Goal: Communication & Community: Share content

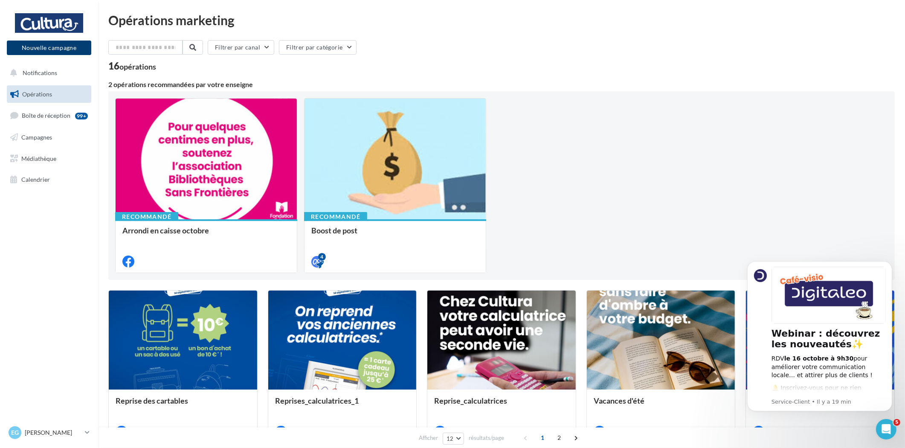
click at [32, 48] on button "Nouvelle campagne" at bounding box center [49, 48] width 84 height 15
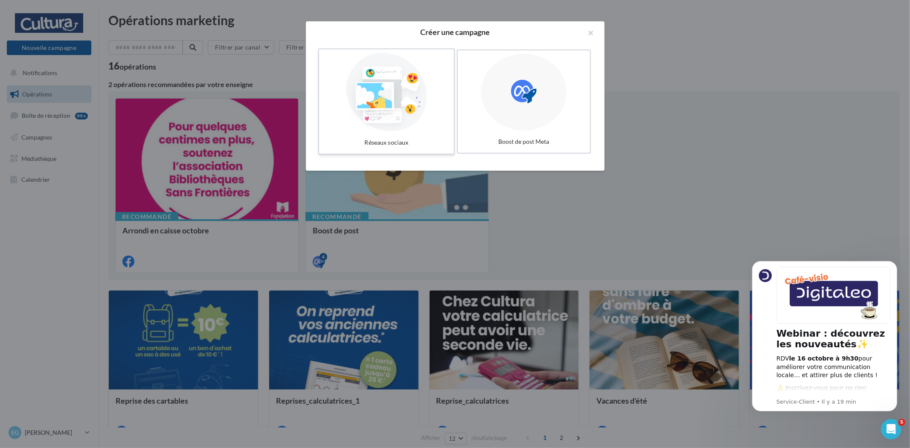
click at [373, 117] on div at bounding box center [387, 92] width 128 height 78
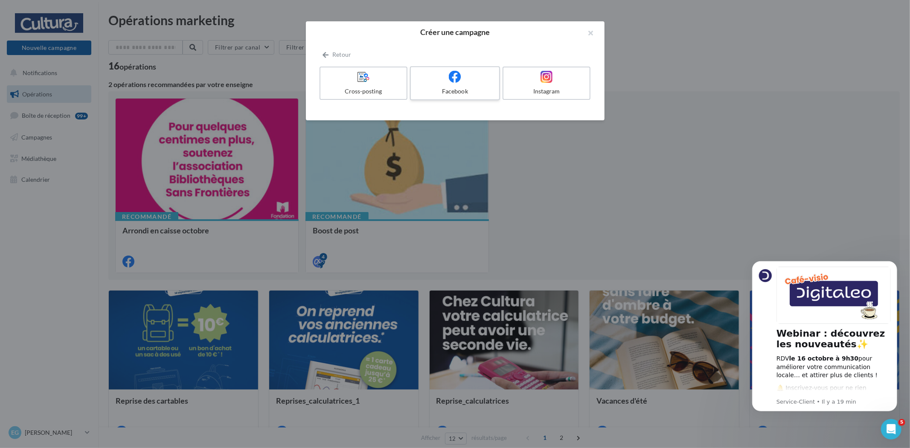
click at [450, 82] on icon at bounding box center [455, 76] width 12 height 12
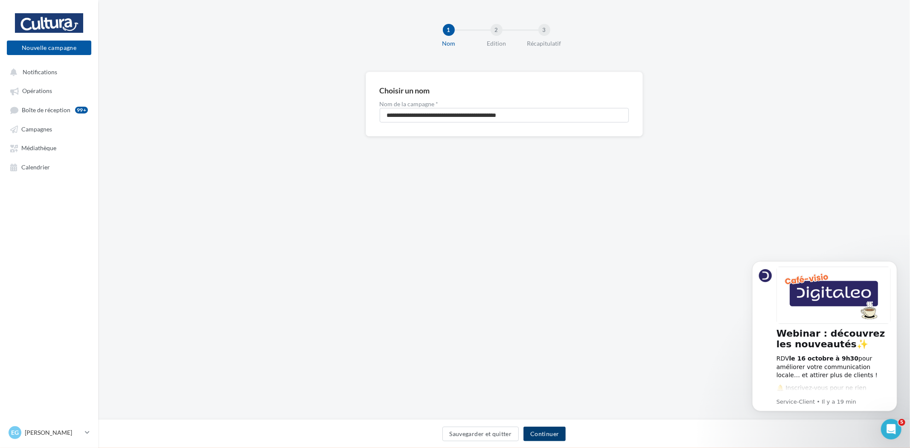
click at [559, 436] on button "Continuer" at bounding box center [544, 434] width 42 height 15
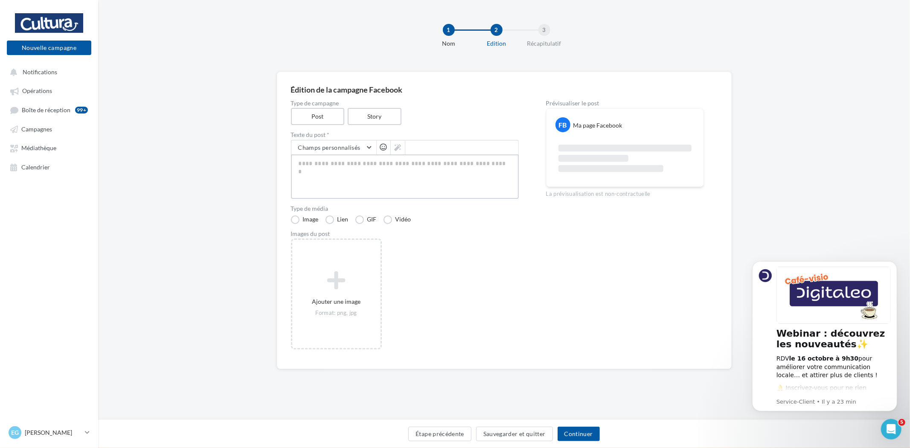
click at [347, 164] on textarea at bounding box center [405, 176] width 228 height 44
paste textarea "**********"
type textarea "**********"
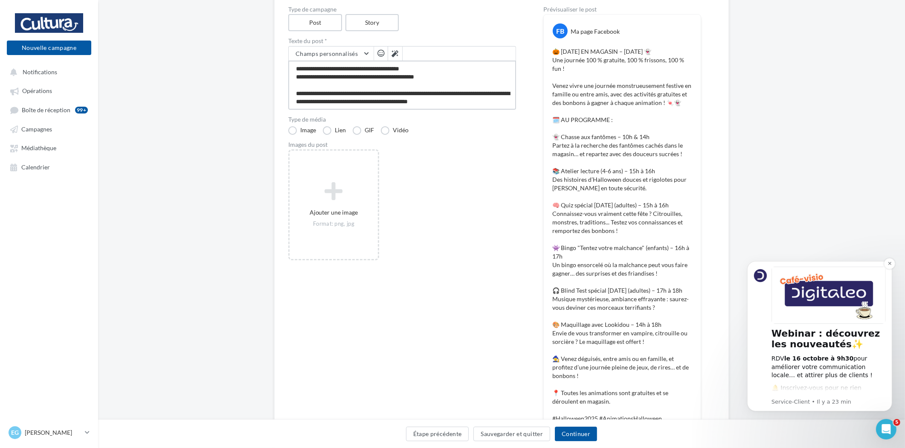
scroll to position [95, 0]
type textarea "**********"
drag, startPoint x: 873, startPoint y: 232, endPoint x: 872, endPoint y: 249, distance: 16.7
click at [873, 232] on div "Édition de la campagne Facebook Type de campagne Post Story Texte du post * Cha…" at bounding box center [501, 252] width 807 height 550
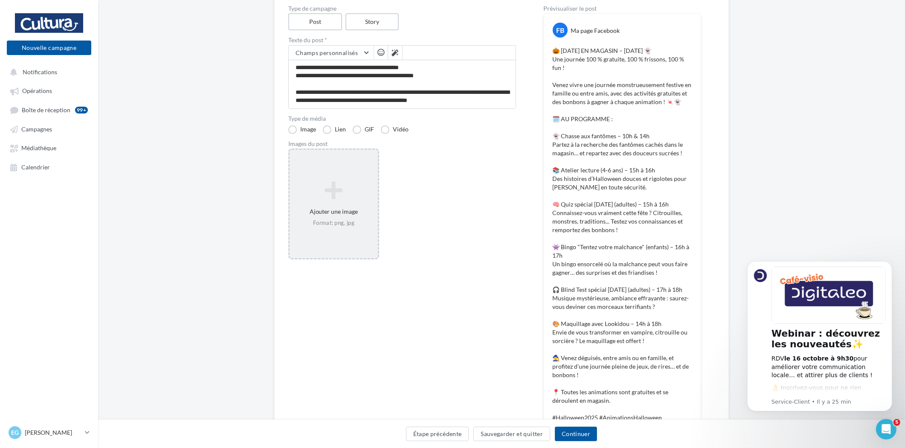
click at [318, 192] on icon at bounding box center [333, 190] width 81 height 20
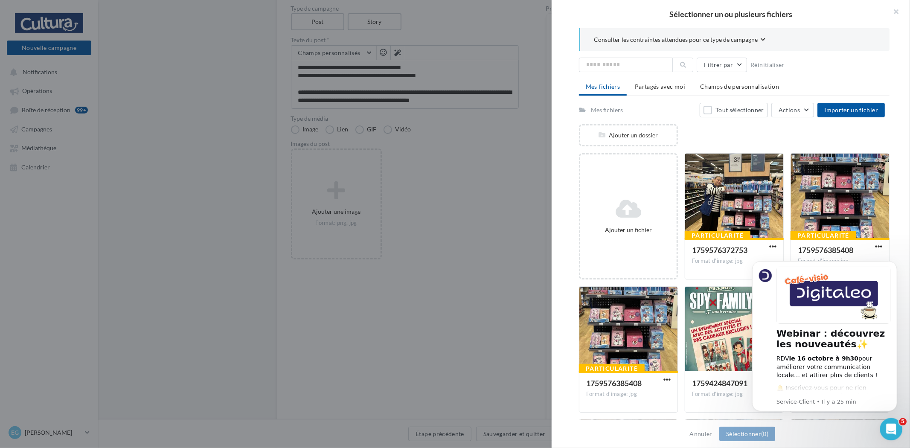
click at [885, 423] on div "Ouvrir le Messenger Intercom" at bounding box center [890, 428] width 28 height 28
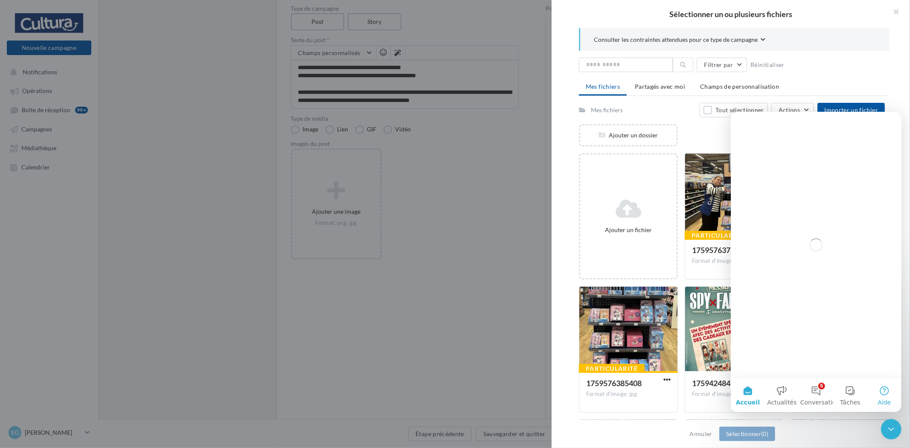
scroll to position [0, 0]
drag, startPoint x: 899, startPoint y: 431, endPoint x: 1780, endPoint y: 850, distance: 975.4
click at [900, 432] on html at bounding box center [890, 428] width 20 height 20
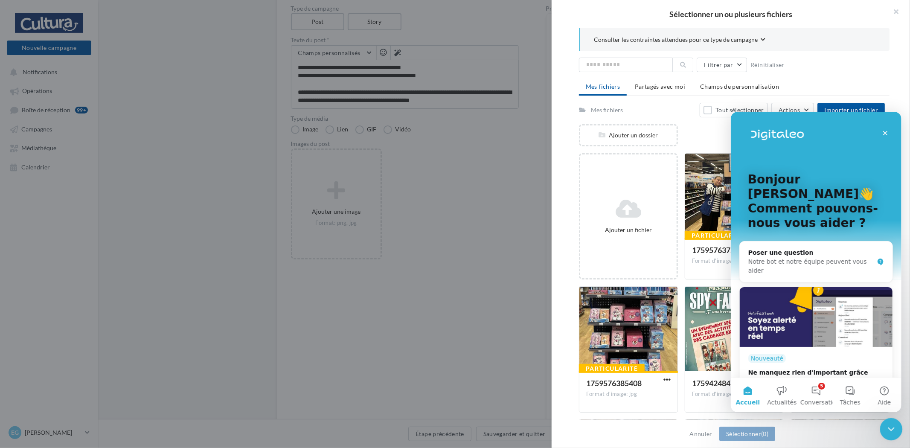
click at [891, 426] on icon "Fermer le Messenger Intercom" at bounding box center [890, 428] width 10 height 10
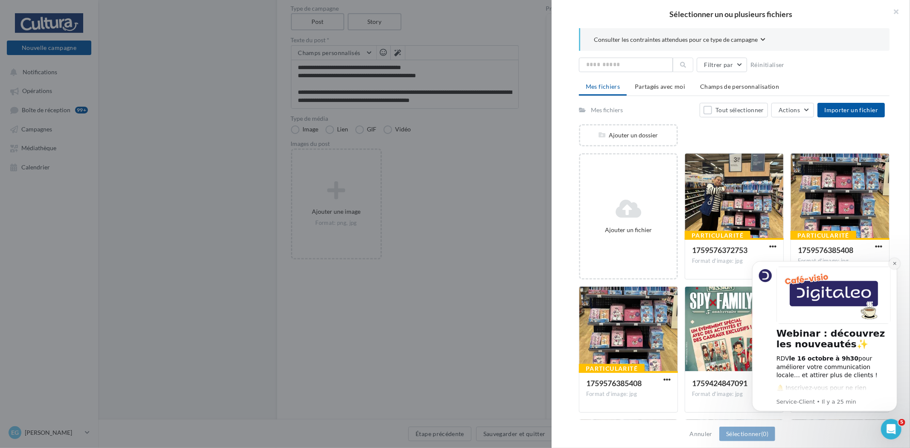
click at [892, 264] on icon "Dismiss notification" at bounding box center [894, 263] width 5 height 5
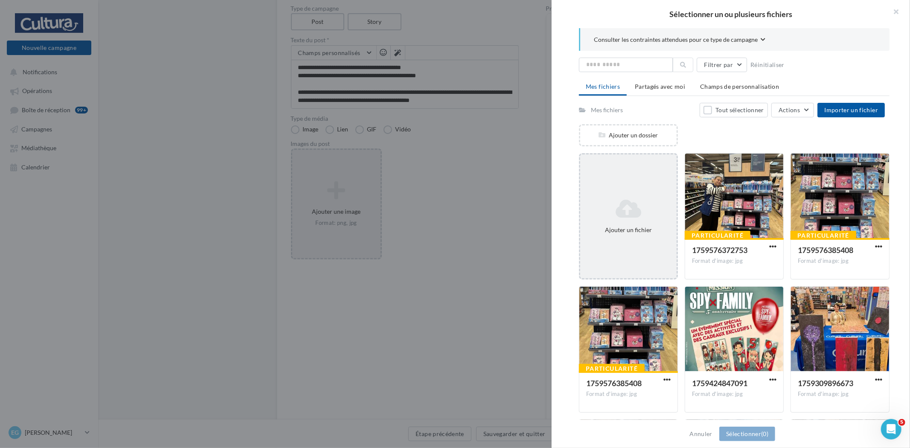
click at [644, 198] on icon at bounding box center [629, 208] width 90 height 20
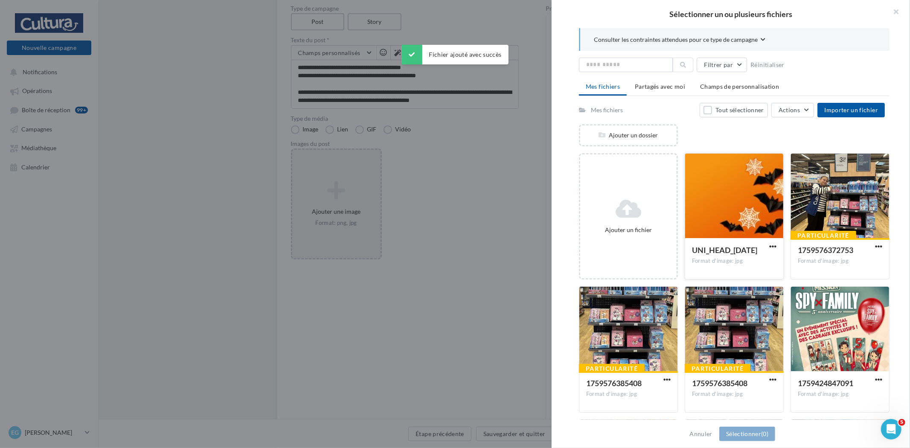
click at [735, 220] on div at bounding box center [734, 196] width 98 height 85
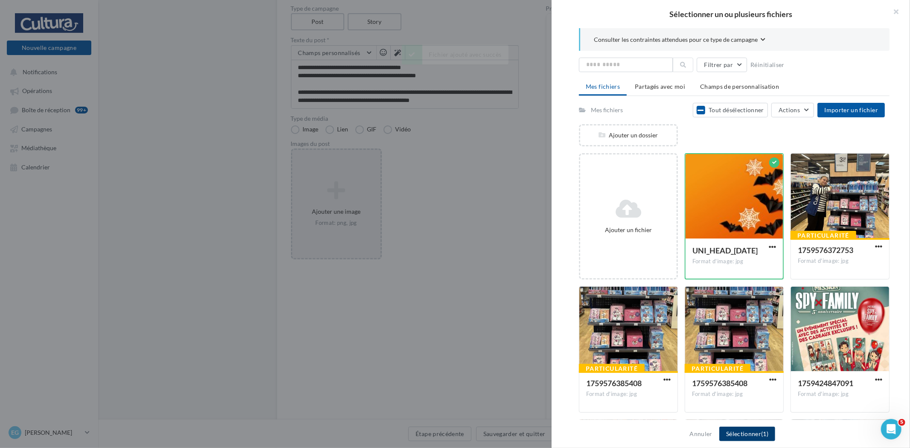
click at [743, 428] on button "Sélectionner (1)" at bounding box center [747, 434] width 56 height 15
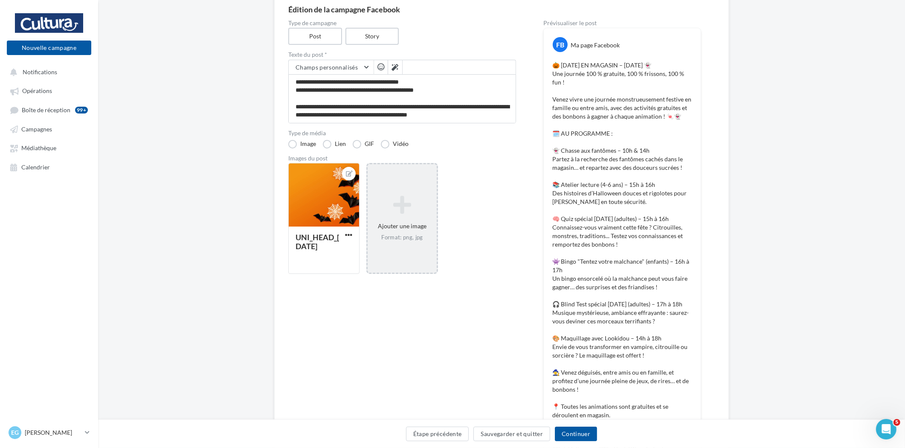
scroll to position [29, 0]
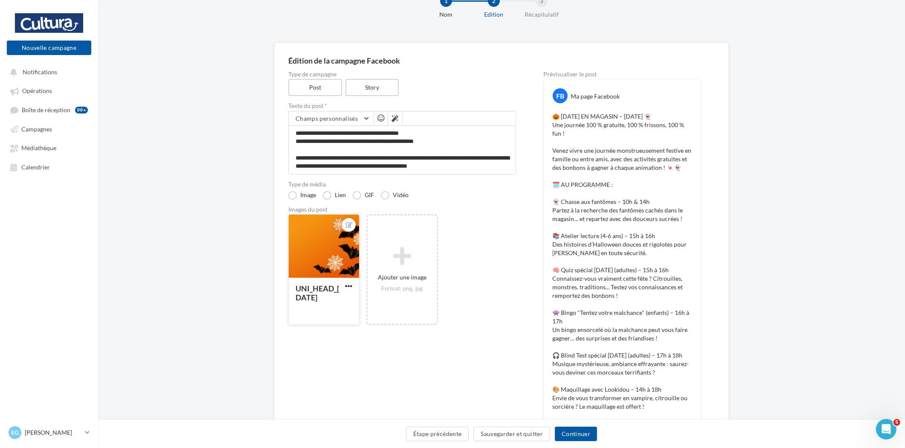
click at [322, 258] on div at bounding box center [324, 247] width 70 height 64
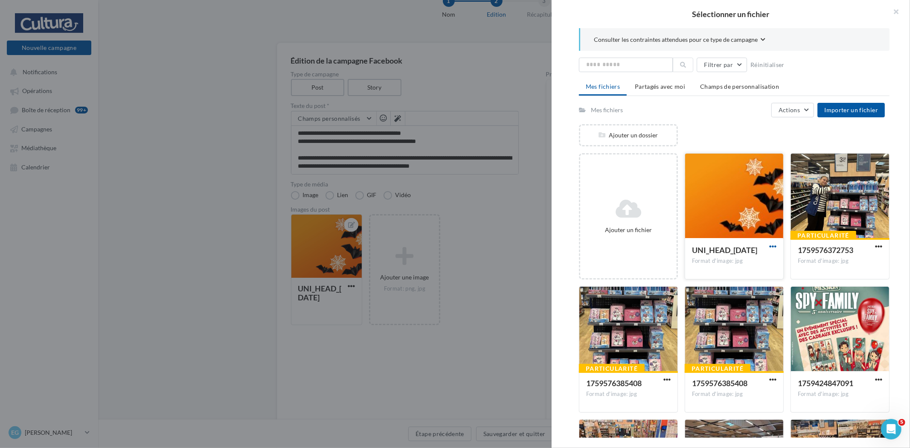
click at [769, 244] on span "button" at bounding box center [772, 246] width 7 height 7
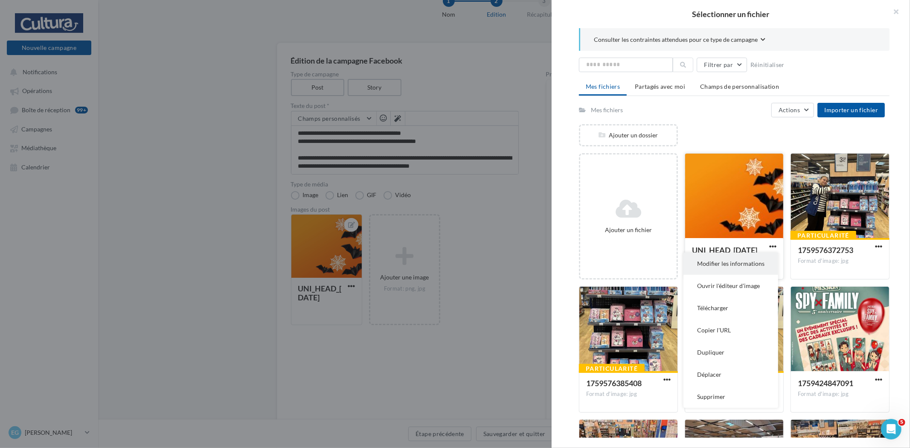
click at [712, 263] on button "Modifier les informations" at bounding box center [730, 264] width 95 height 22
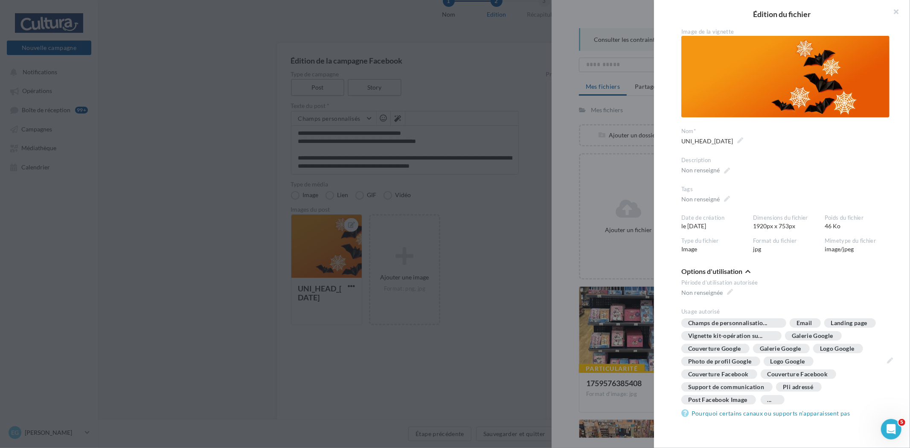
click at [792, 65] on img at bounding box center [785, 76] width 208 height 81
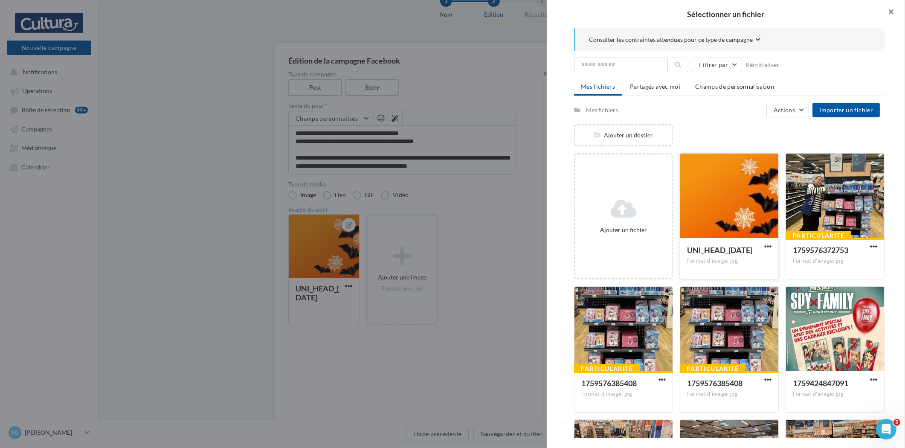
click at [888, 16] on button "button" at bounding box center [888, 13] width 34 height 26
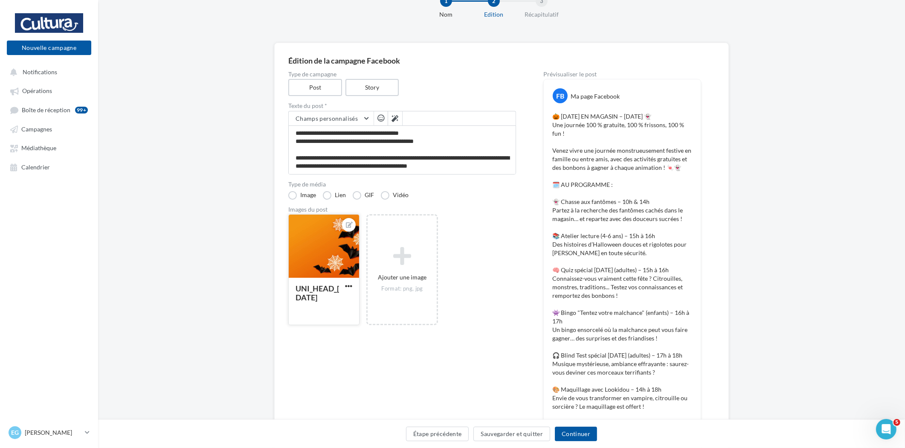
click at [334, 263] on div at bounding box center [324, 247] width 70 height 64
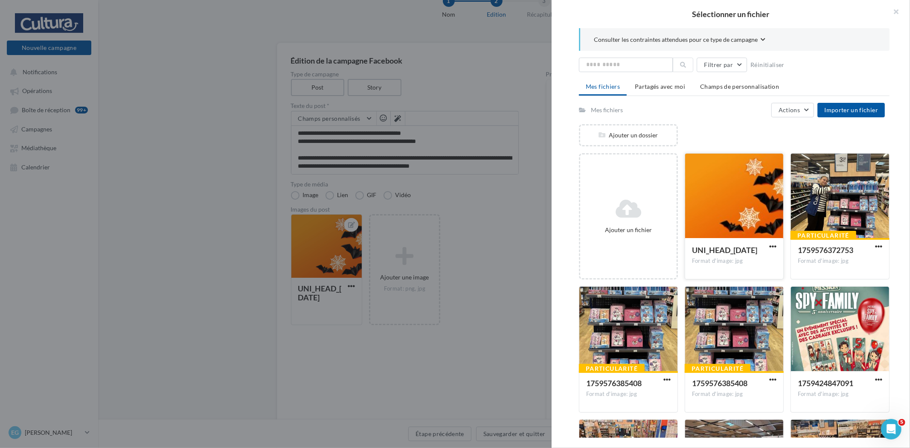
click at [700, 193] on div at bounding box center [734, 196] width 98 height 85
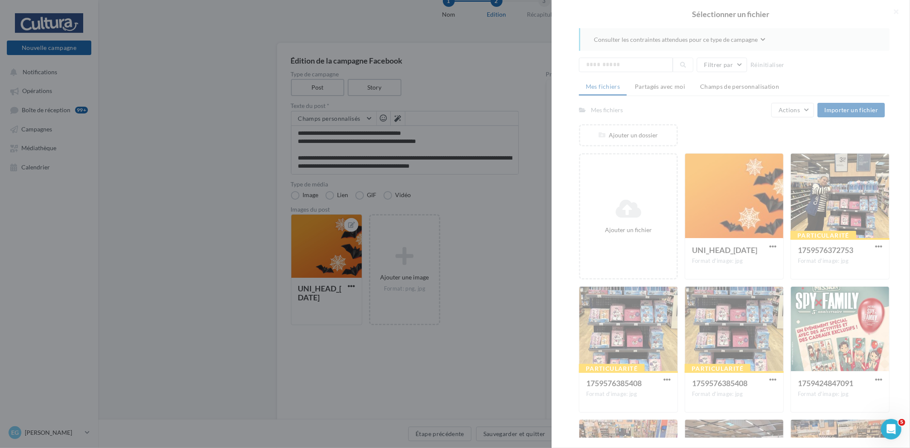
drag, startPoint x: 581, startPoint y: 224, endPoint x: 596, endPoint y: 224, distance: 15.4
click at [584, 224] on div at bounding box center [731, 224] width 358 height 448
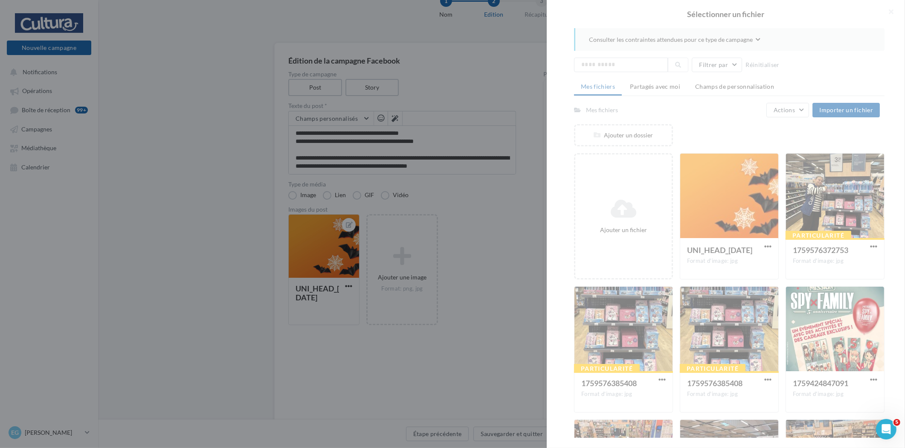
click at [641, 218] on div at bounding box center [452, 224] width 905 height 448
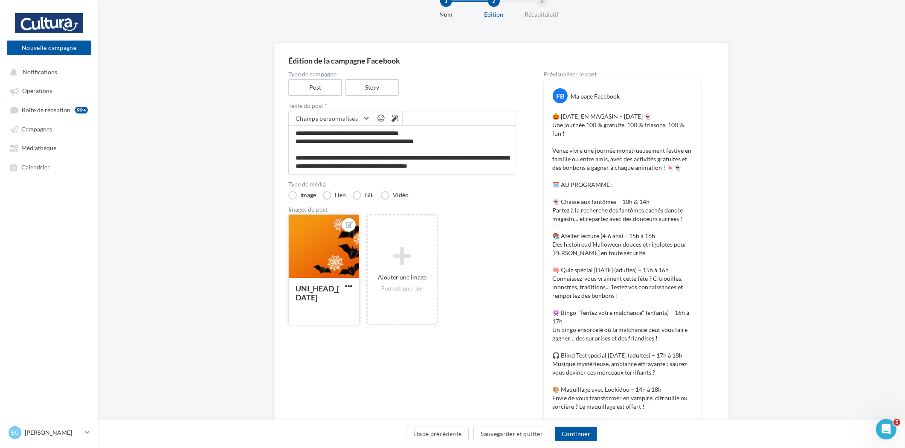
click at [316, 252] on div at bounding box center [324, 247] width 70 height 64
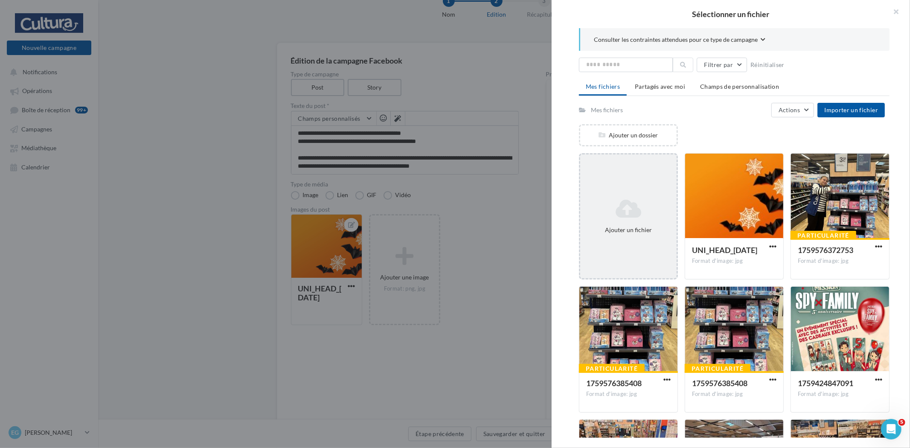
click at [626, 227] on div "Ajouter un fichier" at bounding box center [629, 230] width 90 height 9
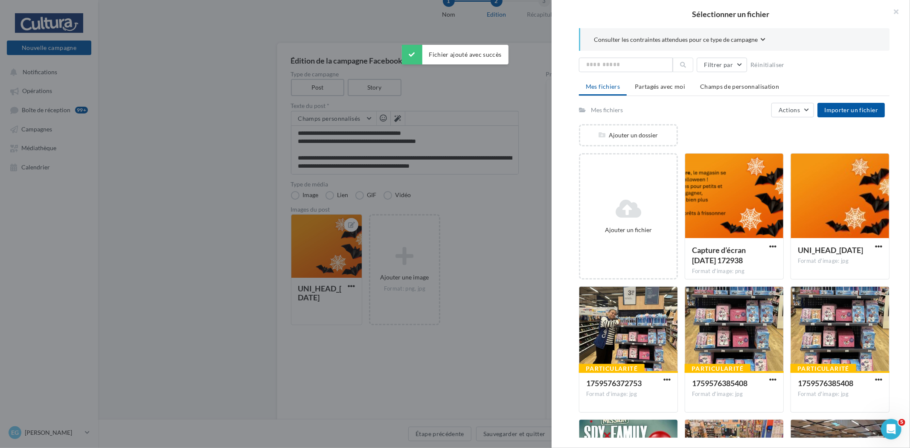
click at [744, 212] on div at bounding box center [734, 196] width 98 height 85
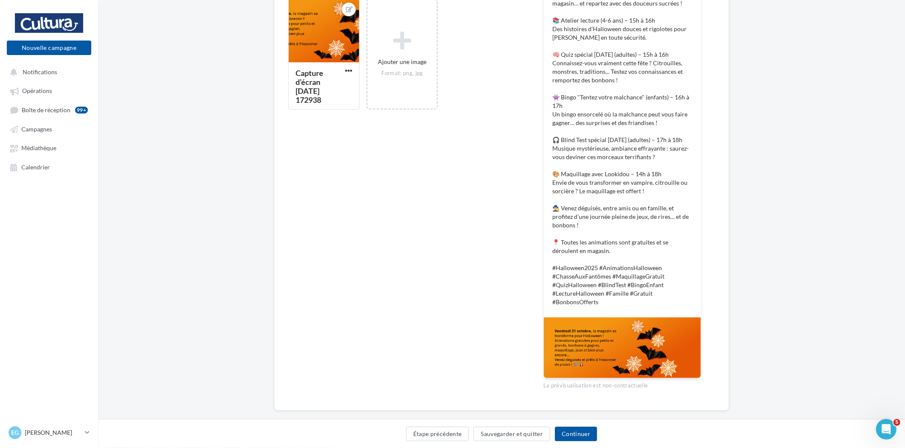
scroll to position [265, 0]
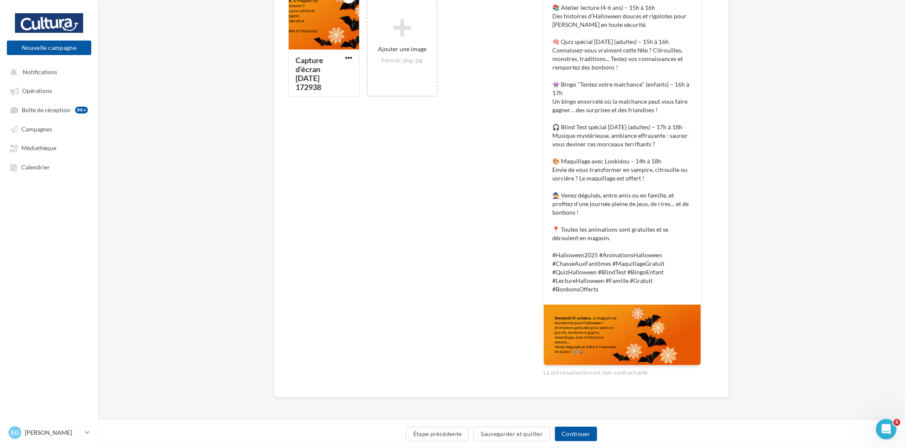
click at [589, 331] on img at bounding box center [622, 335] width 157 height 61
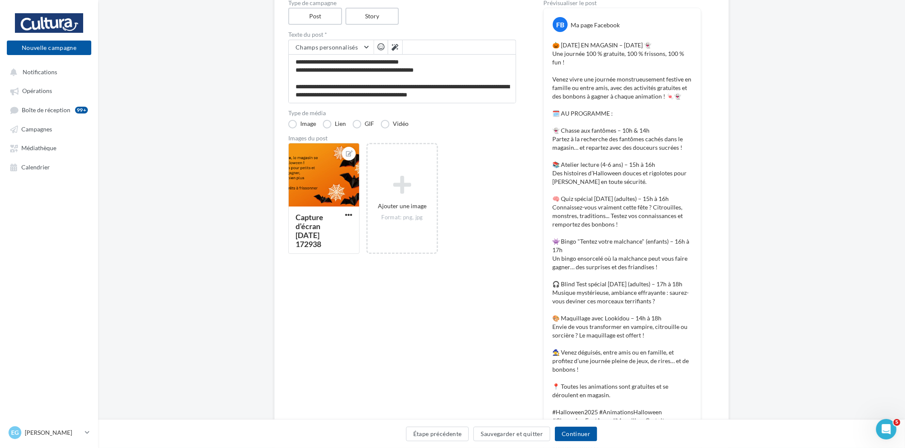
scroll to position [123, 0]
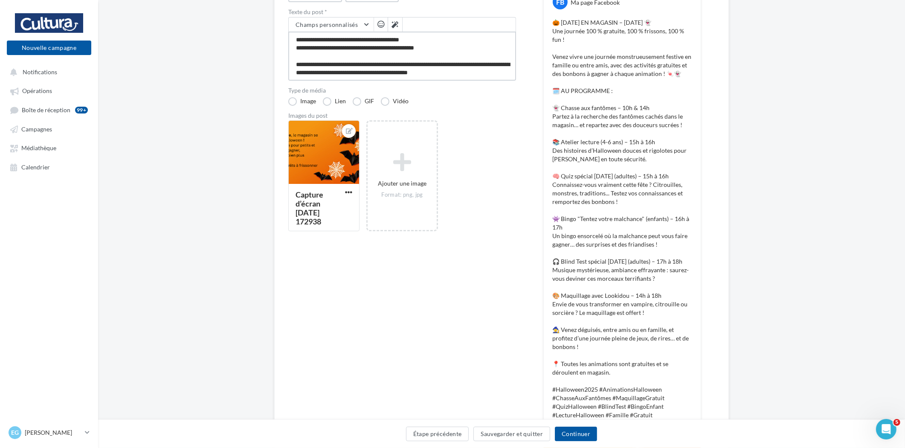
click at [442, 70] on textarea at bounding box center [402, 56] width 228 height 49
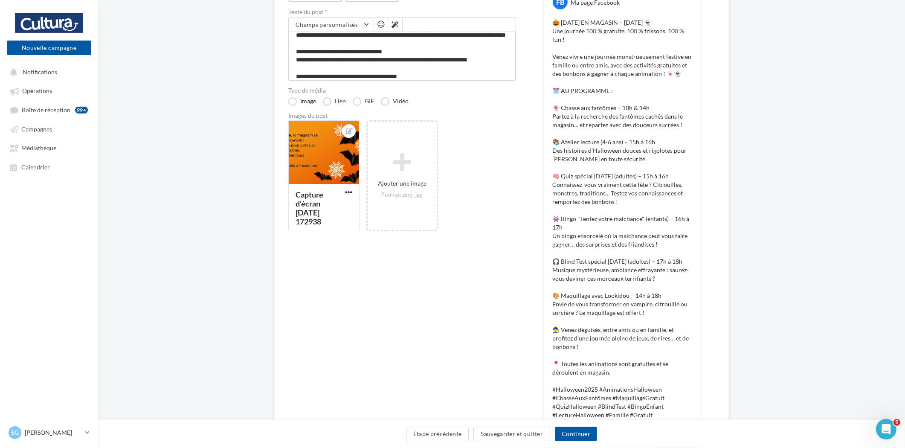
scroll to position [0, 0]
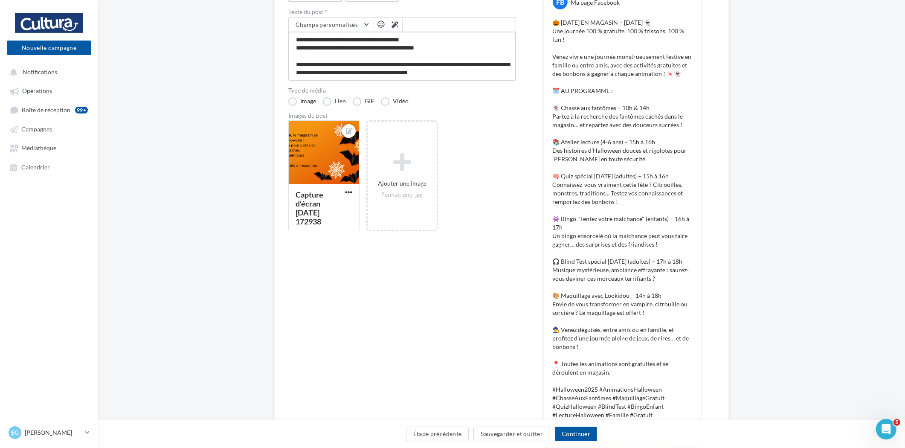
drag, startPoint x: 468, startPoint y: 70, endPoint x: 416, endPoint y: 70, distance: 52.5
click at [417, 70] on textarea at bounding box center [402, 56] width 228 height 49
type textarea "**********"
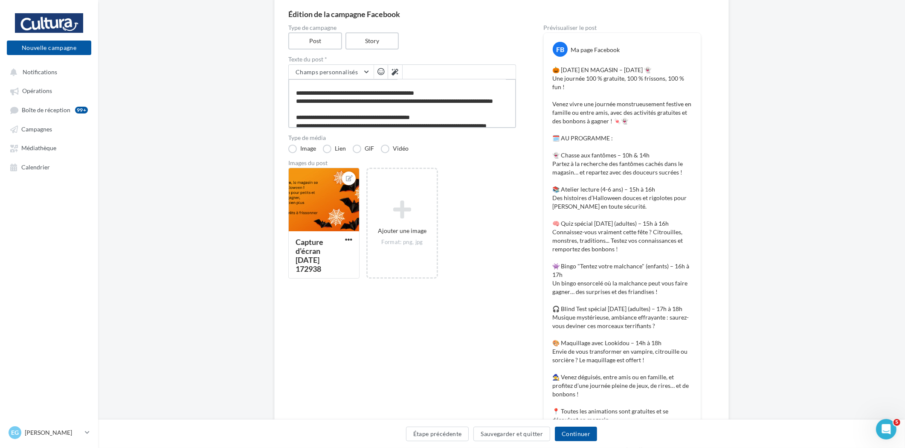
scroll to position [95, 0]
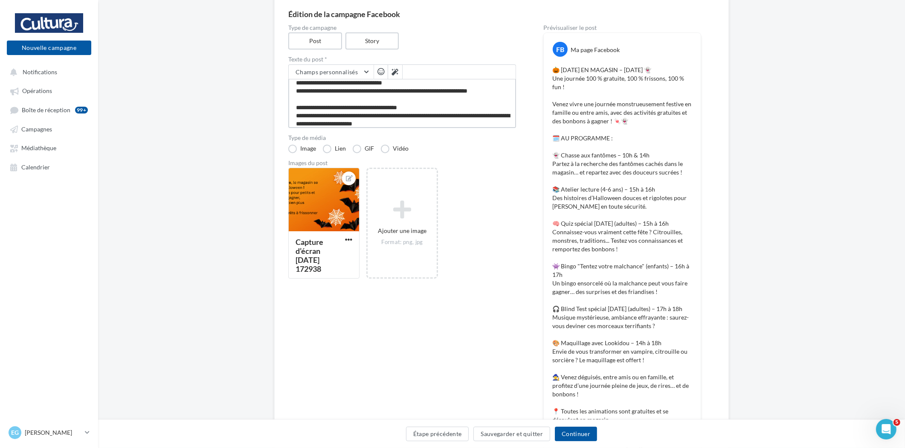
click at [390, 112] on textarea at bounding box center [402, 103] width 228 height 49
type textarea "**********"
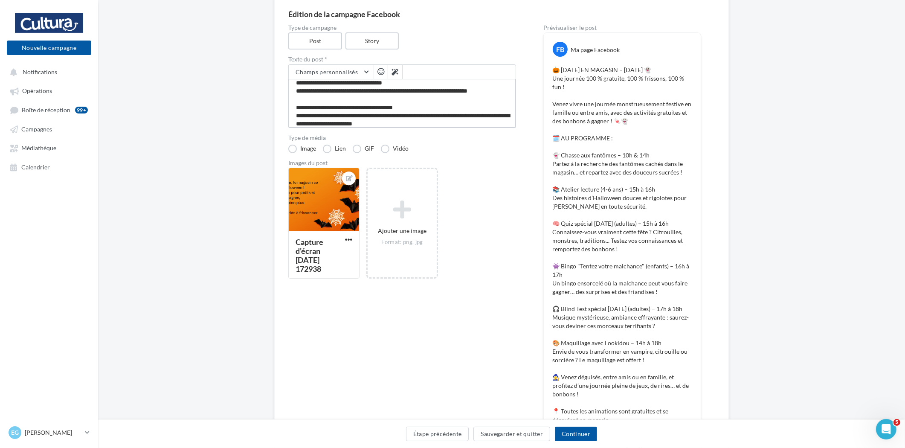
type textarea "**********"
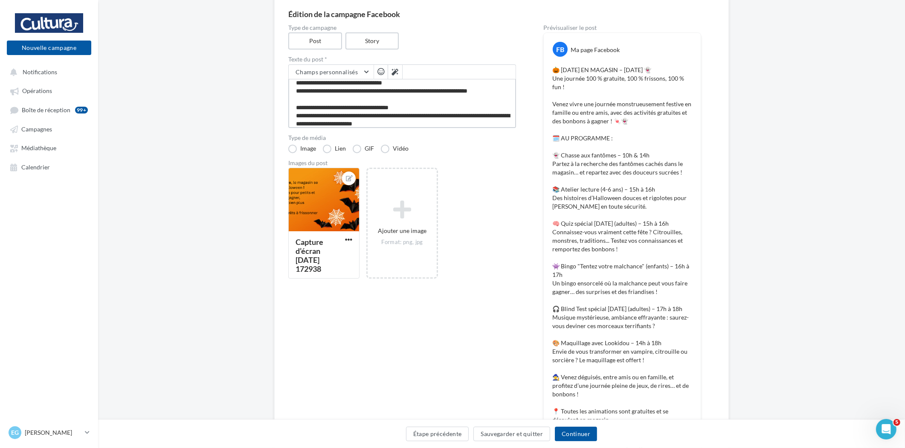
type textarea "**********"
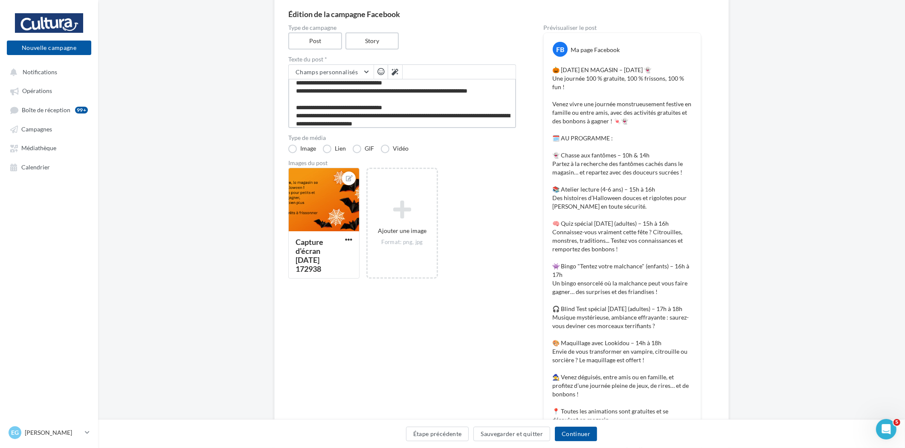
type textarea "**********"
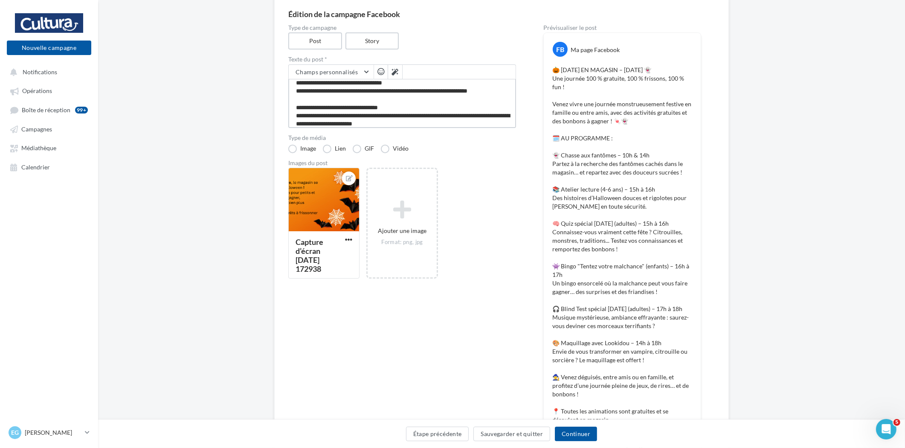
type textarea "**********"
click at [329, 122] on textarea at bounding box center [402, 103] width 228 height 49
type textarea "**********"
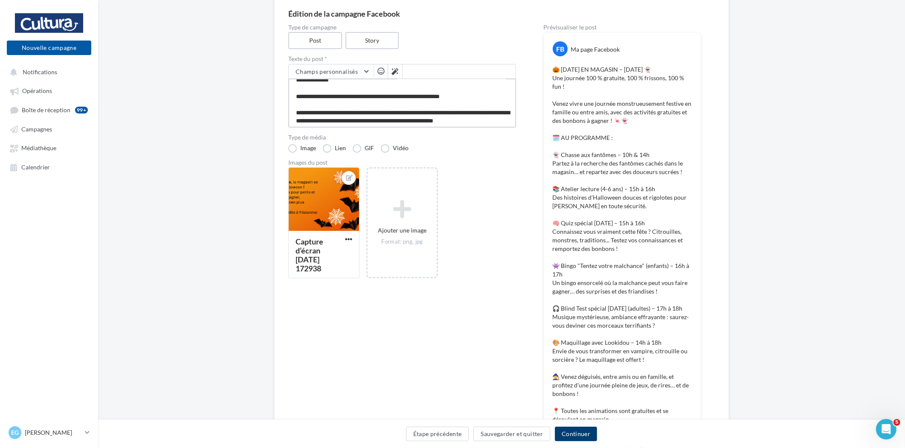
scroll to position [76, 0]
type textarea "**********"
click at [585, 431] on button "Continuer" at bounding box center [576, 434] width 42 height 15
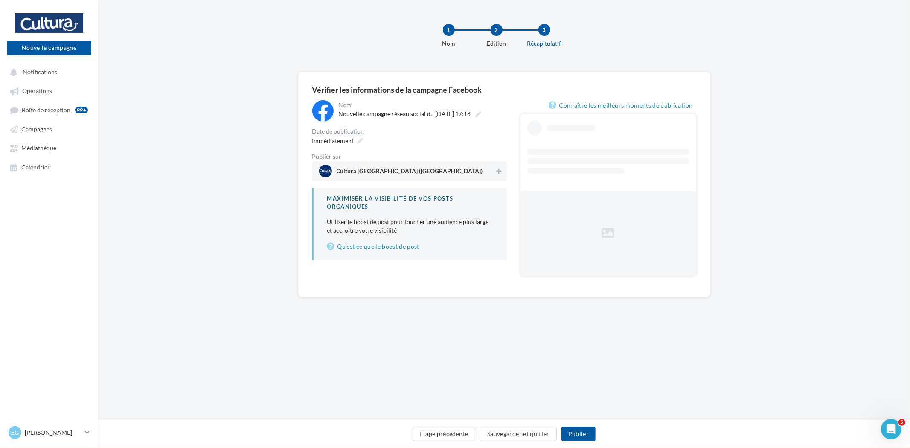
click at [434, 164] on div "Cultura Limoges (Limoges)" at bounding box center [409, 171] width 195 height 20
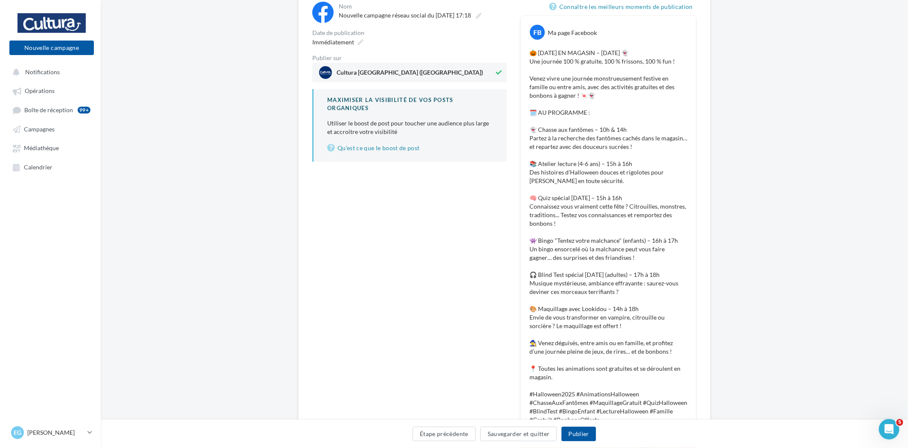
scroll to position [95, 0]
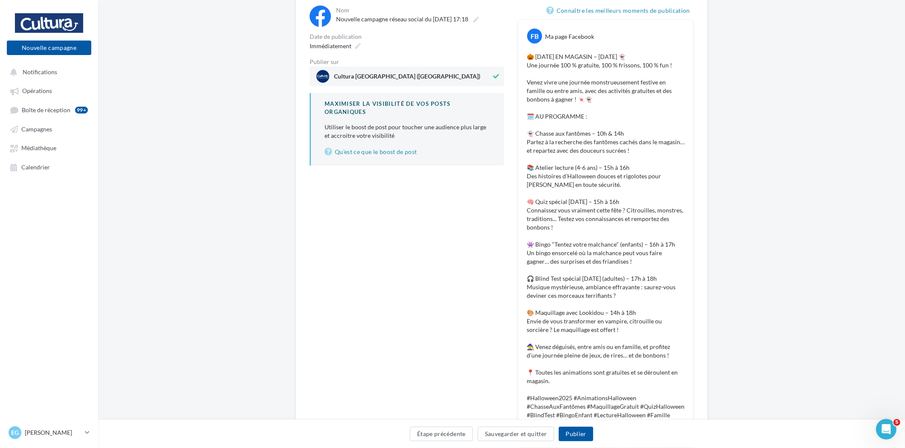
click at [817, 21] on div "**********" at bounding box center [501, 268] width 807 height 582
click at [574, 431] on button "Publier" at bounding box center [576, 434] width 34 height 15
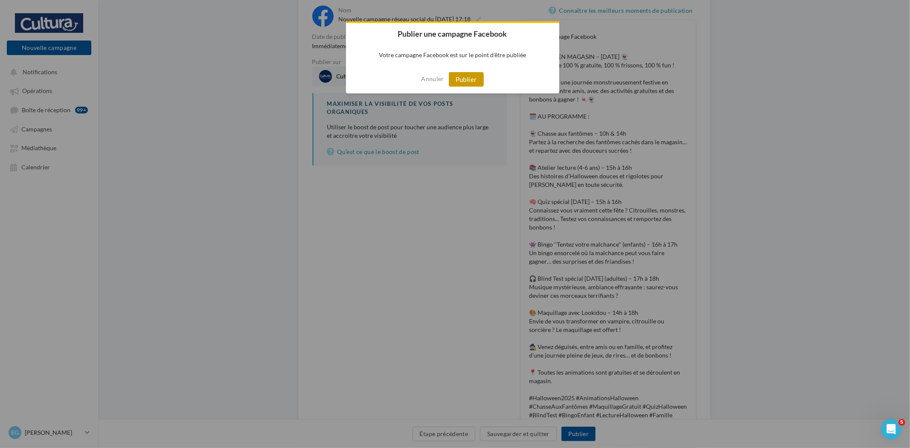
click at [457, 75] on button "Publier" at bounding box center [466, 79] width 35 height 15
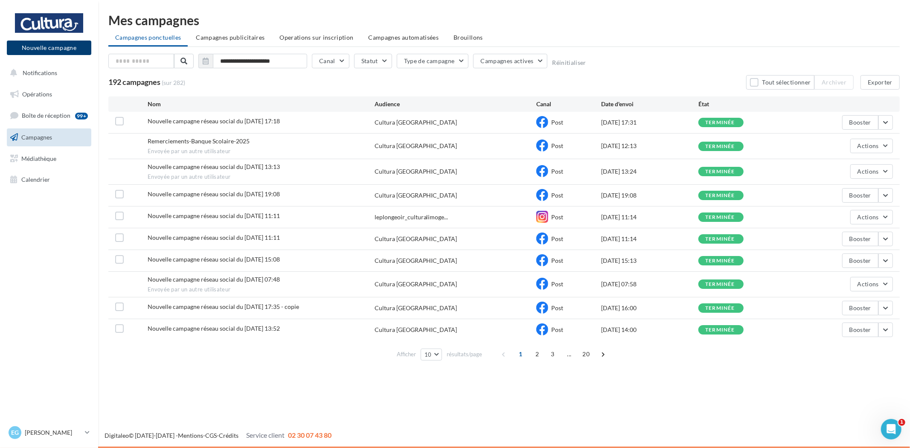
click at [44, 47] on button "Nouvelle campagne" at bounding box center [49, 48] width 84 height 15
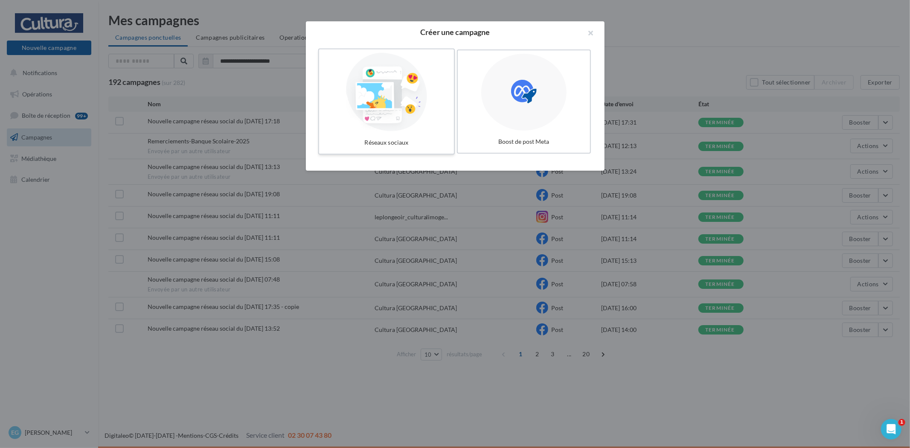
click at [398, 88] on div at bounding box center [387, 92] width 128 height 78
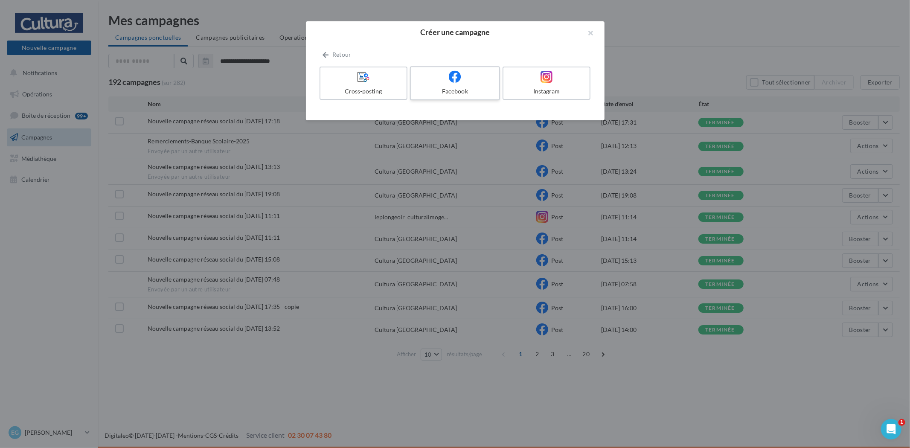
click at [469, 92] on div "Facebook" at bounding box center [454, 91] width 81 height 9
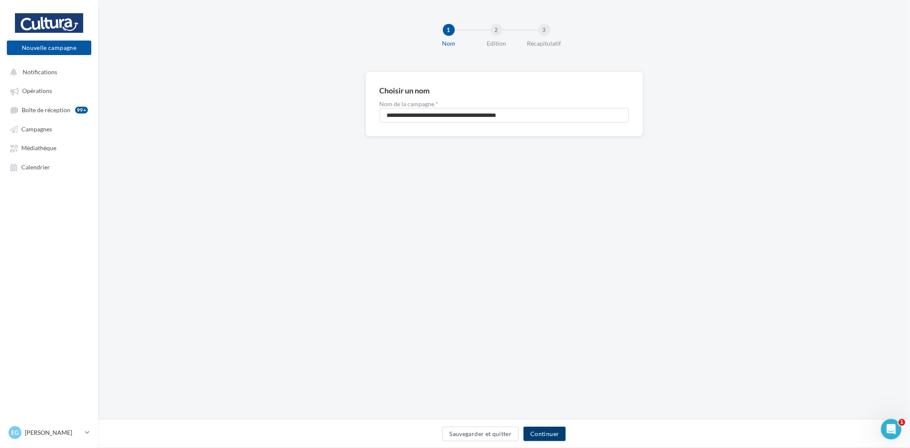
click at [549, 438] on button "Continuer" at bounding box center [544, 434] width 42 height 15
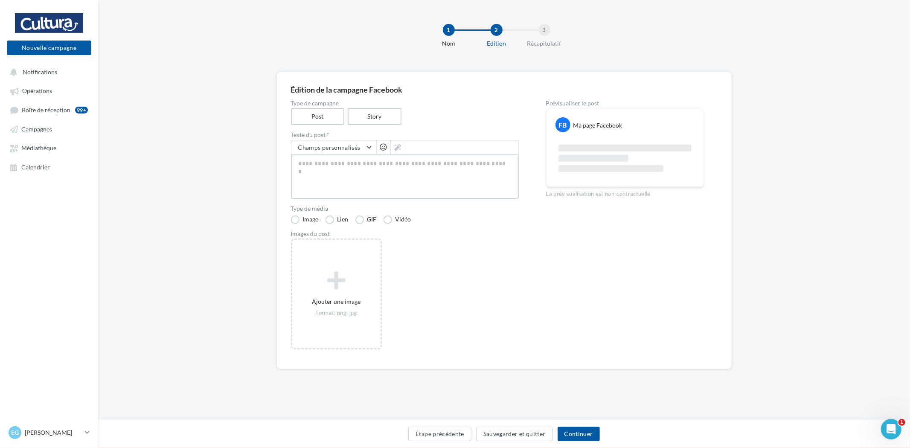
click at [357, 174] on textarea at bounding box center [405, 176] width 228 height 44
paste textarea "**********"
type textarea "**********"
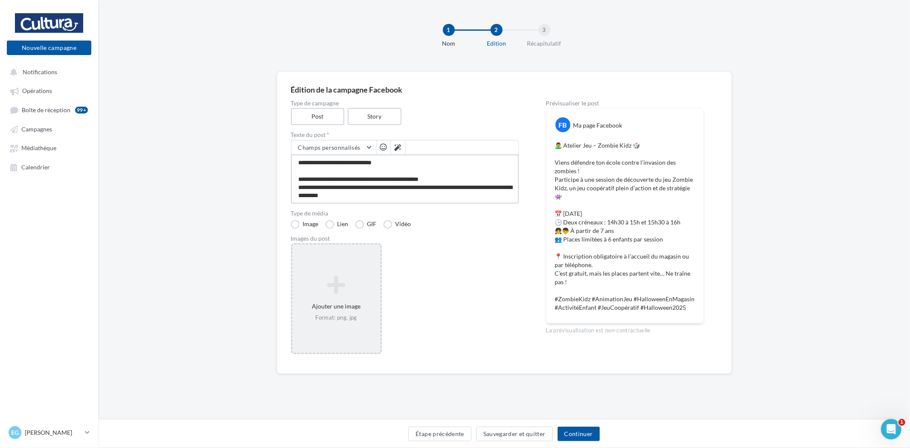
type textarea "**********"
drag, startPoint x: 348, startPoint y: 280, endPoint x: 351, endPoint y: 275, distance: 6.1
click at [350, 276] on icon at bounding box center [336, 285] width 81 height 20
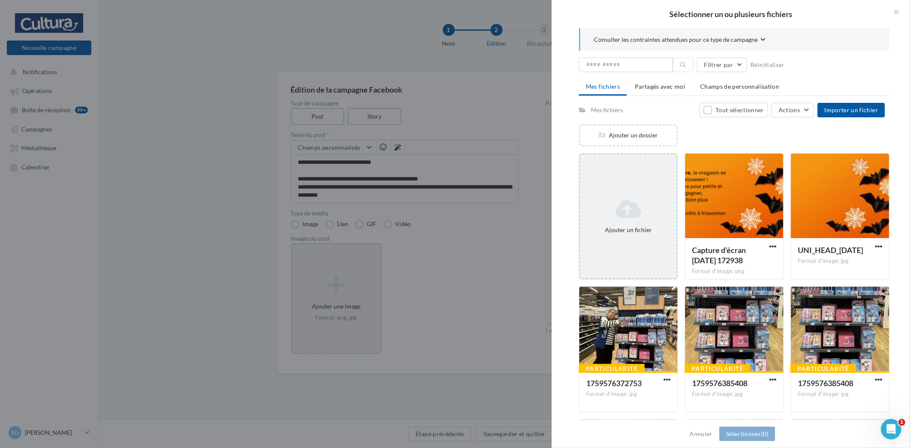
click at [647, 203] on icon at bounding box center [629, 208] width 90 height 20
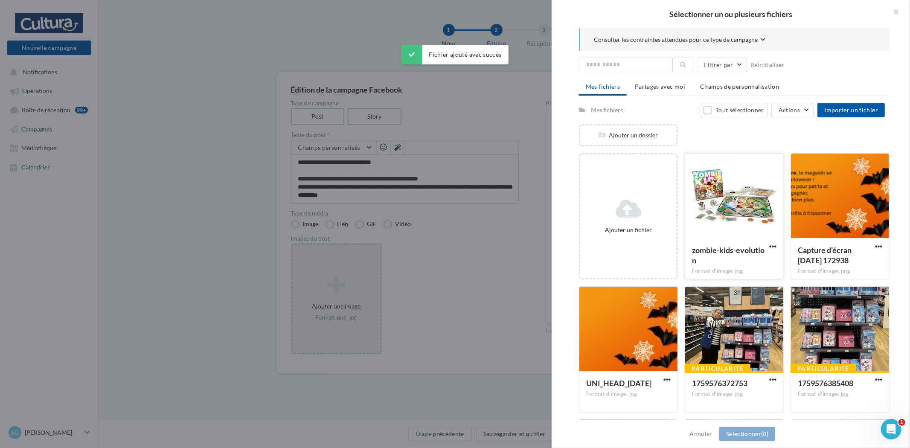
click at [712, 211] on div at bounding box center [734, 196] width 98 height 85
click at [765, 428] on button "Sélectionner (1)" at bounding box center [747, 434] width 56 height 15
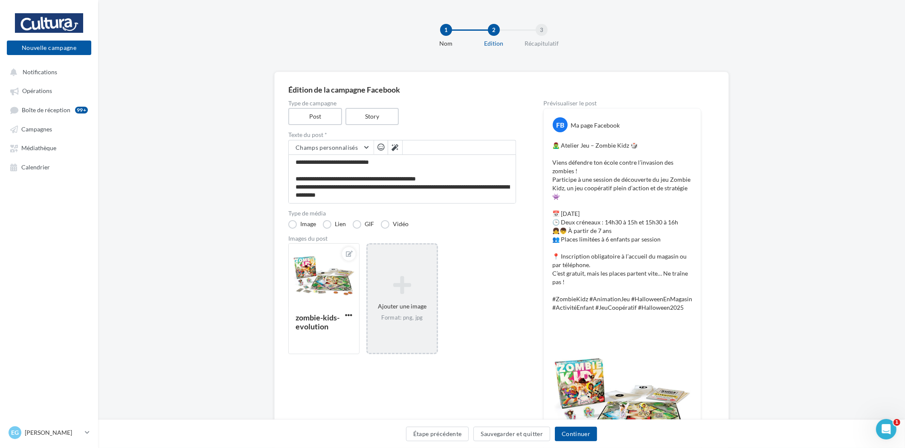
scroll to position [47, 0]
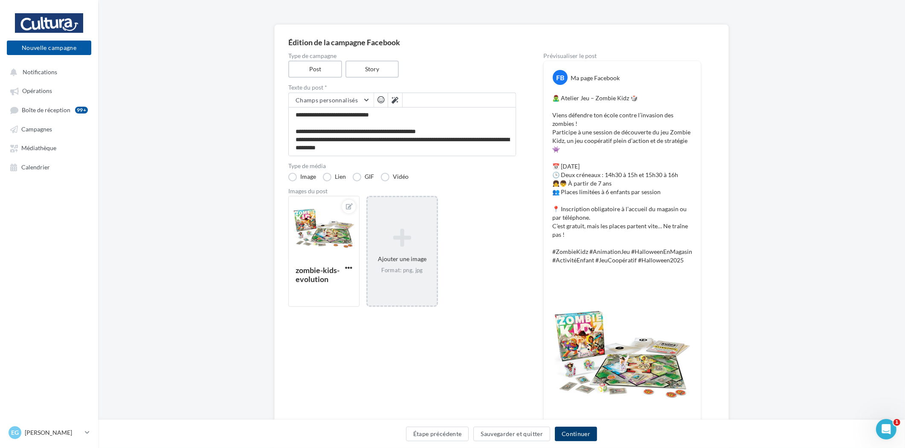
click at [575, 436] on button "Continuer" at bounding box center [576, 434] width 42 height 15
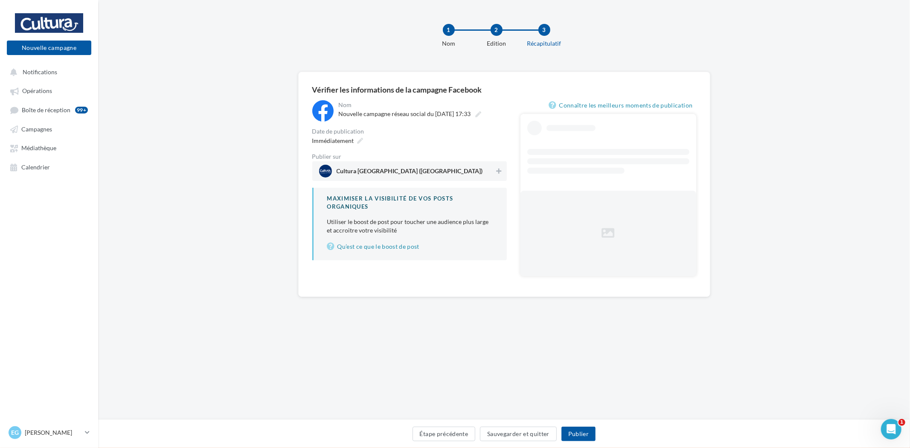
click at [386, 171] on span "Cultura Limoges (Limoges)" at bounding box center [410, 172] width 146 height 9
click at [345, 139] on span "Immédiatement" at bounding box center [333, 140] width 42 height 7
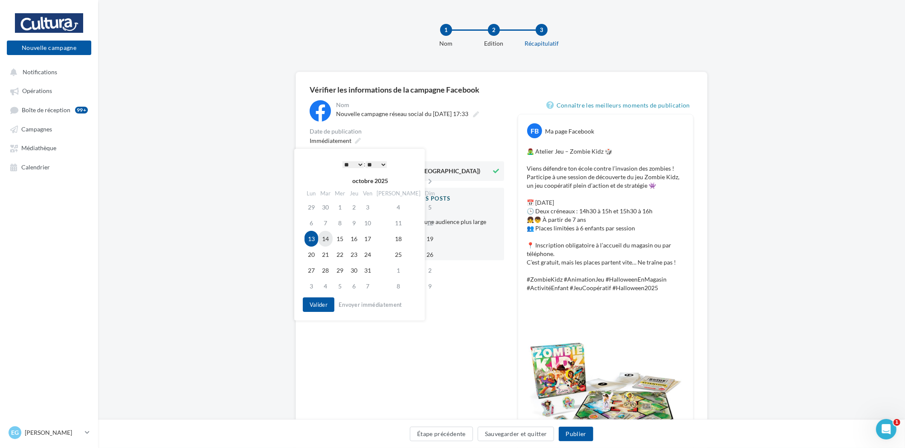
click at [329, 239] on td "14" at bounding box center [325, 239] width 15 height 16
click at [354, 242] on td "16" at bounding box center [352, 239] width 14 height 16
click at [322, 306] on button "Valider" at bounding box center [316, 304] width 32 height 15
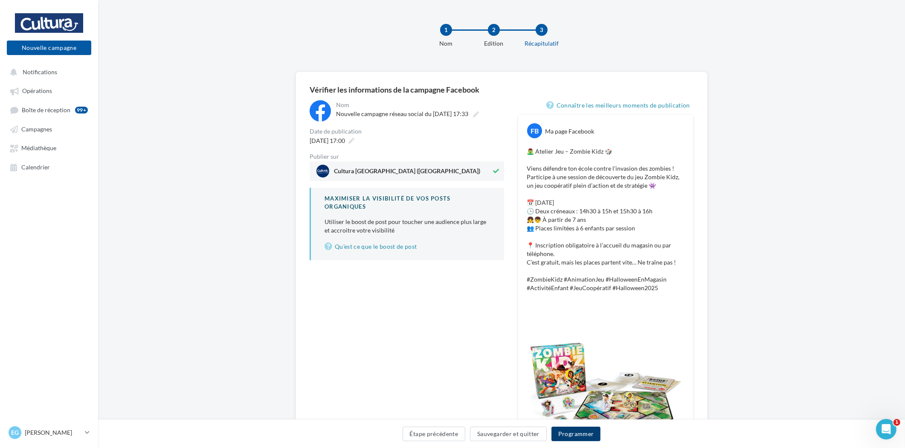
click at [581, 434] on button "Programmer" at bounding box center [576, 434] width 49 height 15
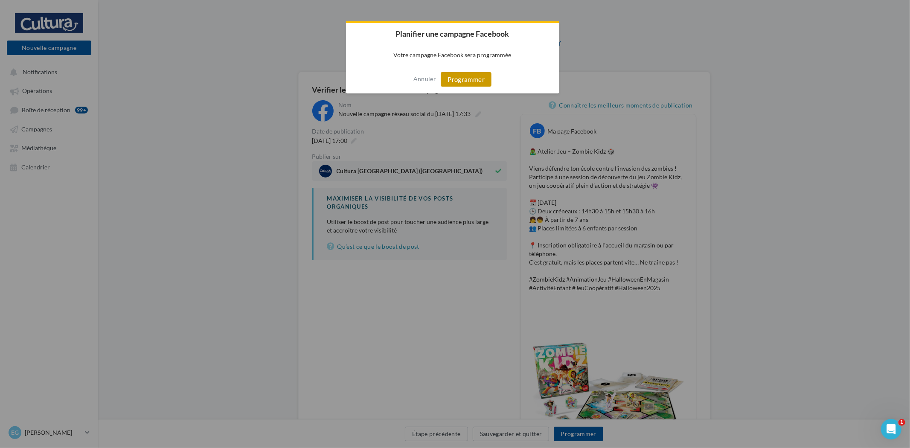
drag, startPoint x: 469, startPoint y: 80, endPoint x: 471, endPoint y: 74, distance: 6.3
click at [471, 76] on button "Programmer" at bounding box center [466, 79] width 51 height 15
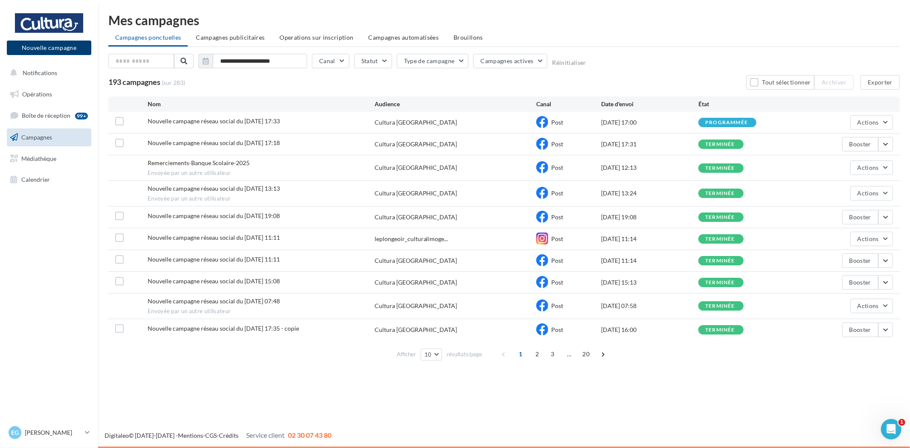
click at [83, 48] on button "Nouvelle campagne" at bounding box center [49, 48] width 84 height 15
